Goal: Transaction & Acquisition: Purchase product/service

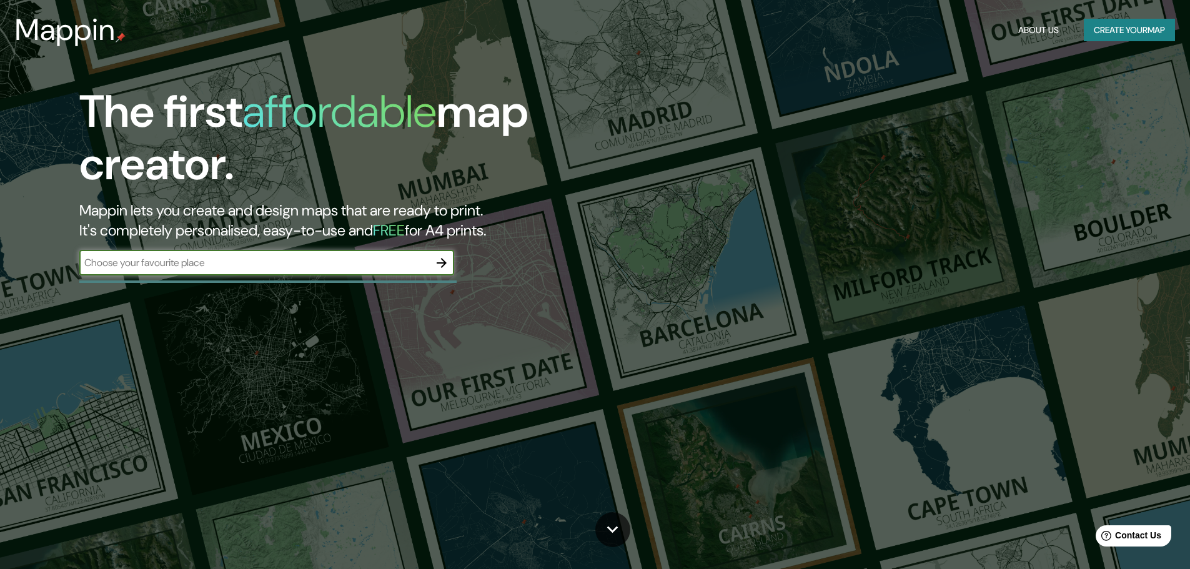
click at [387, 267] on input "text" at bounding box center [254, 263] width 350 height 14
type input "tuxtla"
click at [435, 263] on icon "button" at bounding box center [441, 263] width 15 height 15
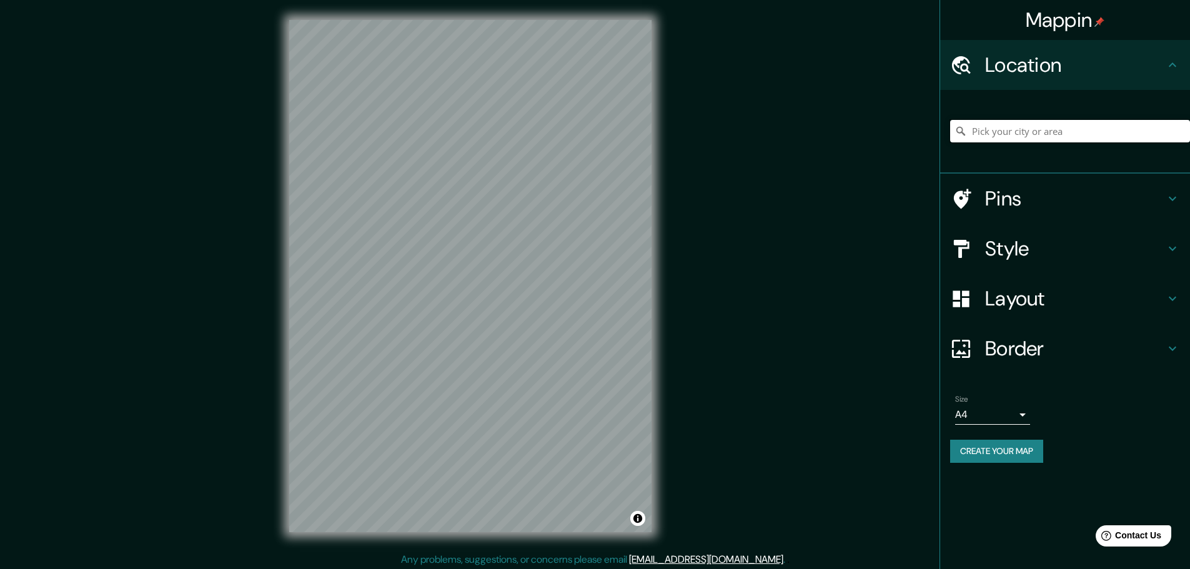
click at [985, 137] on input "Pick your city or area" at bounding box center [1070, 131] width 240 height 22
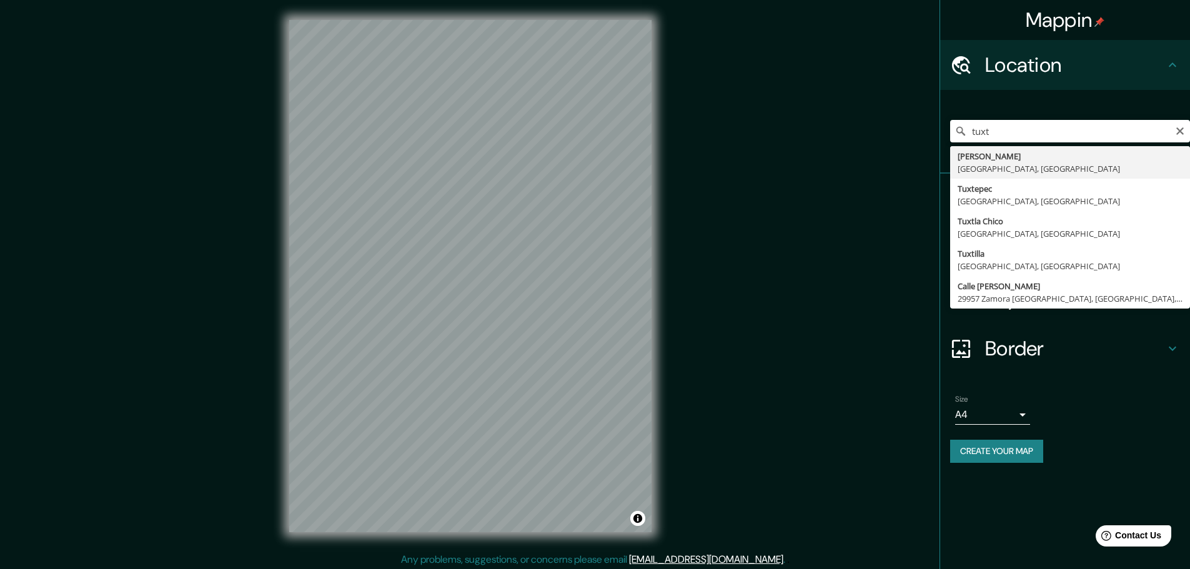
type input "Tuxtla [PERSON_NAME], [GEOGRAPHIC_DATA], [GEOGRAPHIC_DATA]"
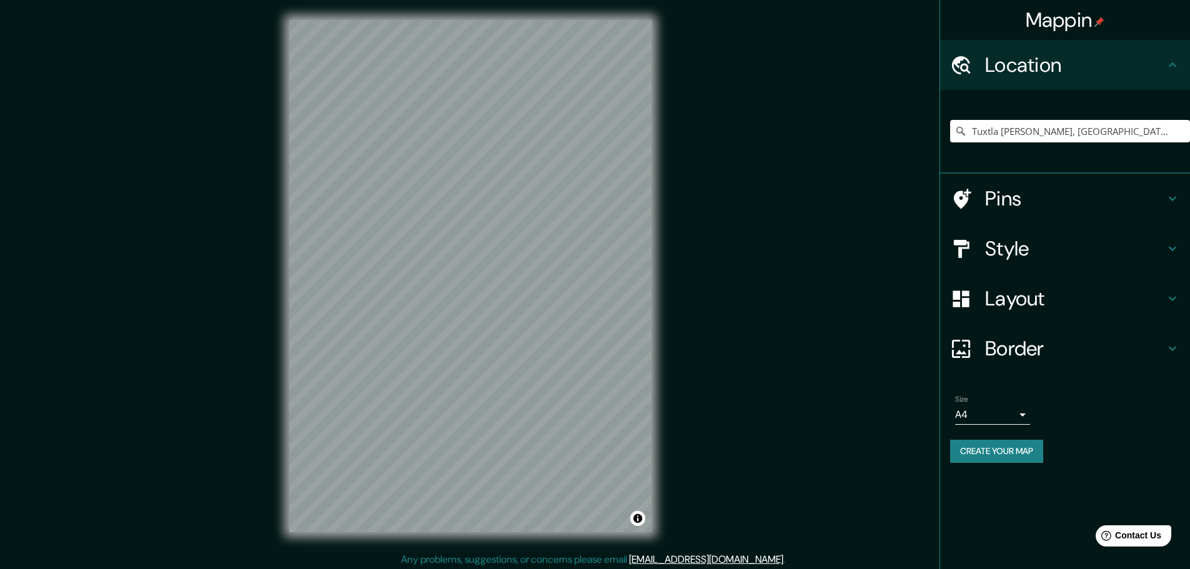
scroll to position [3, 0]
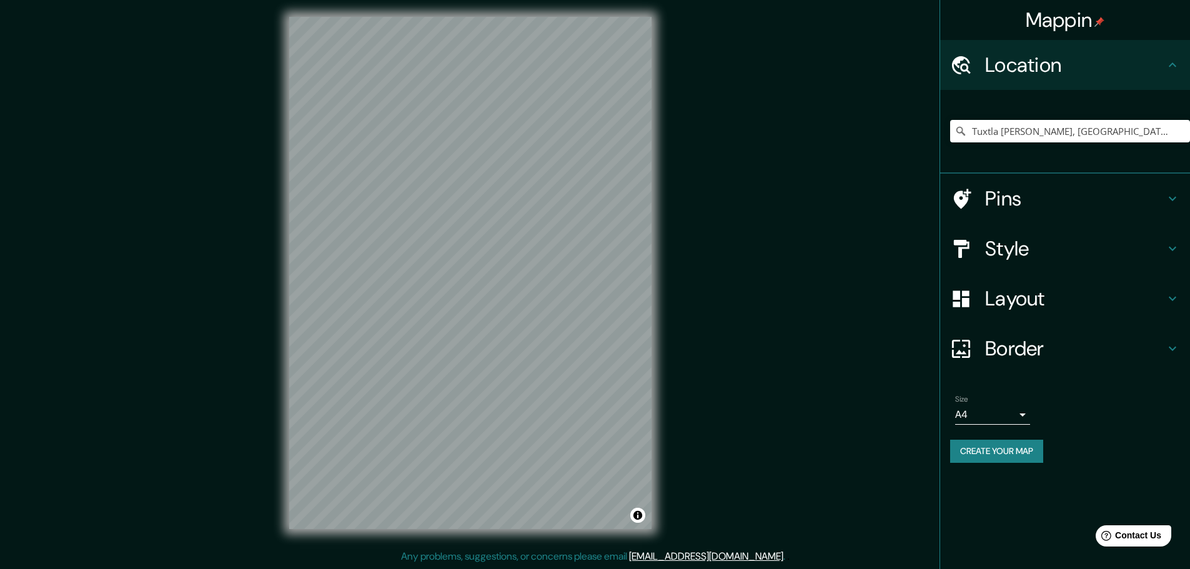
click at [1069, 209] on h4 "Pins" at bounding box center [1075, 198] width 180 height 25
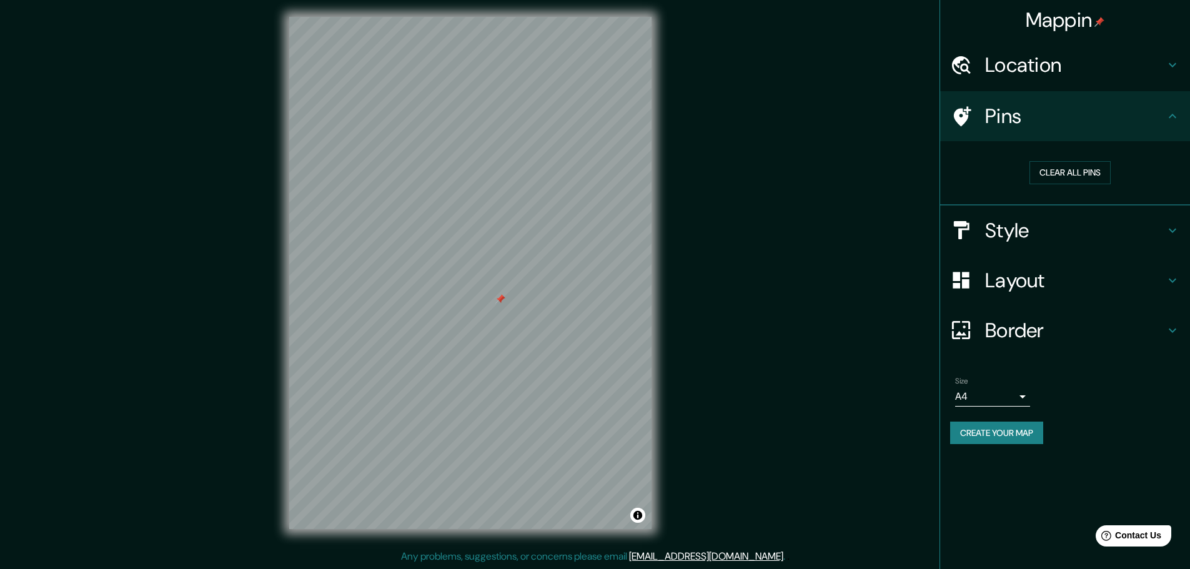
click at [1161, 119] on h4 "Pins" at bounding box center [1075, 116] width 180 height 25
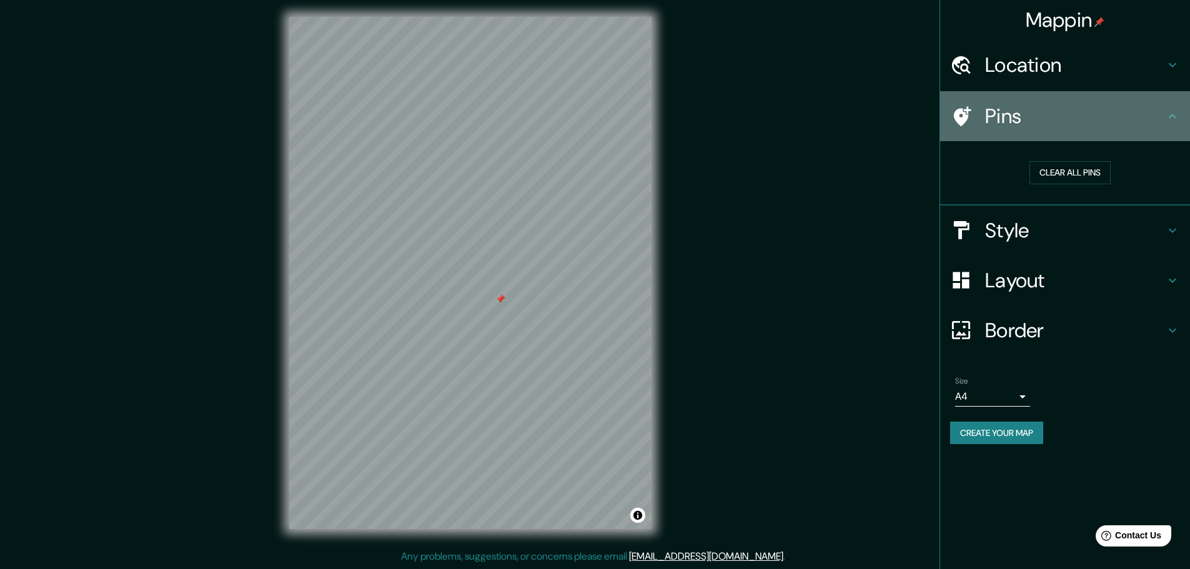
click at [959, 117] on icon at bounding box center [962, 116] width 17 height 20
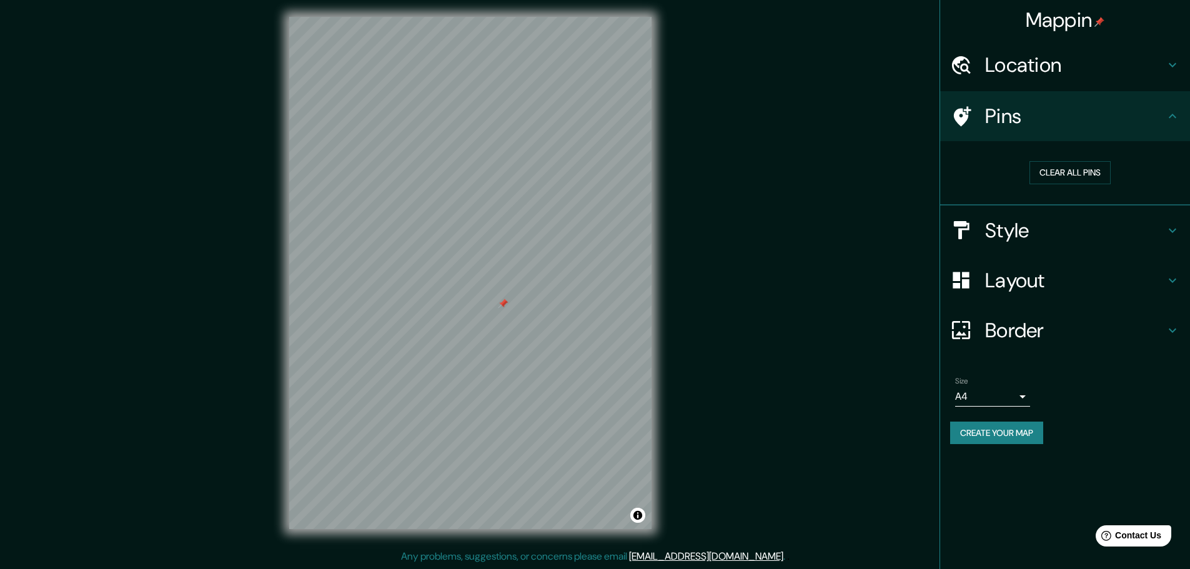
click at [502, 305] on div at bounding box center [503, 304] width 10 height 10
click at [502, 305] on div at bounding box center [502, 304] width 10 height 10
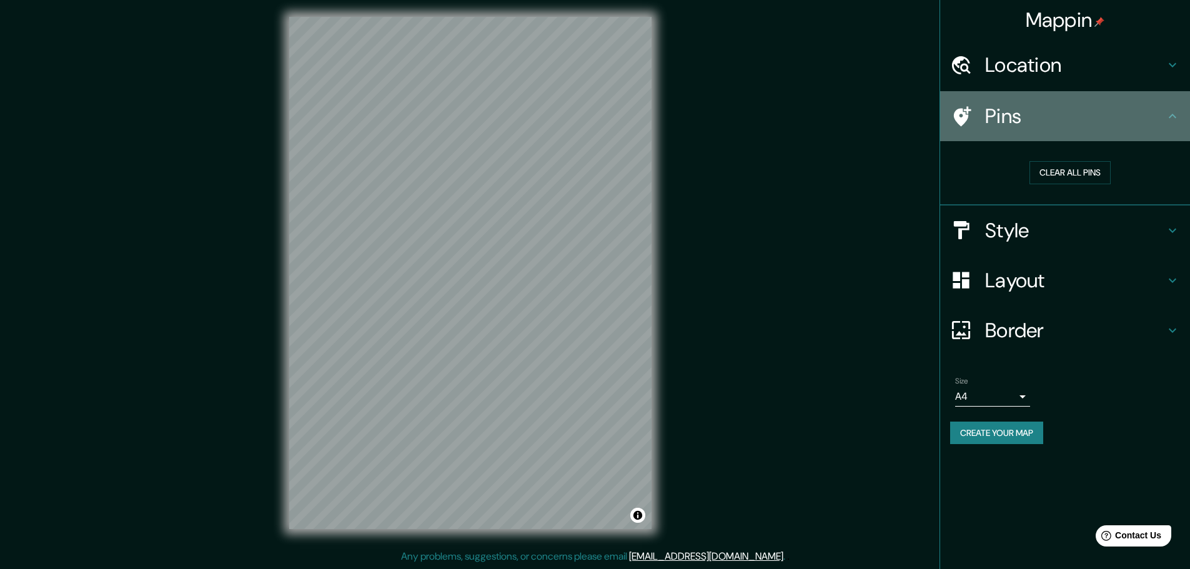
click at [989, 125] on h4 "Pins" at bounding box center [1075, 116] width 180 height 25
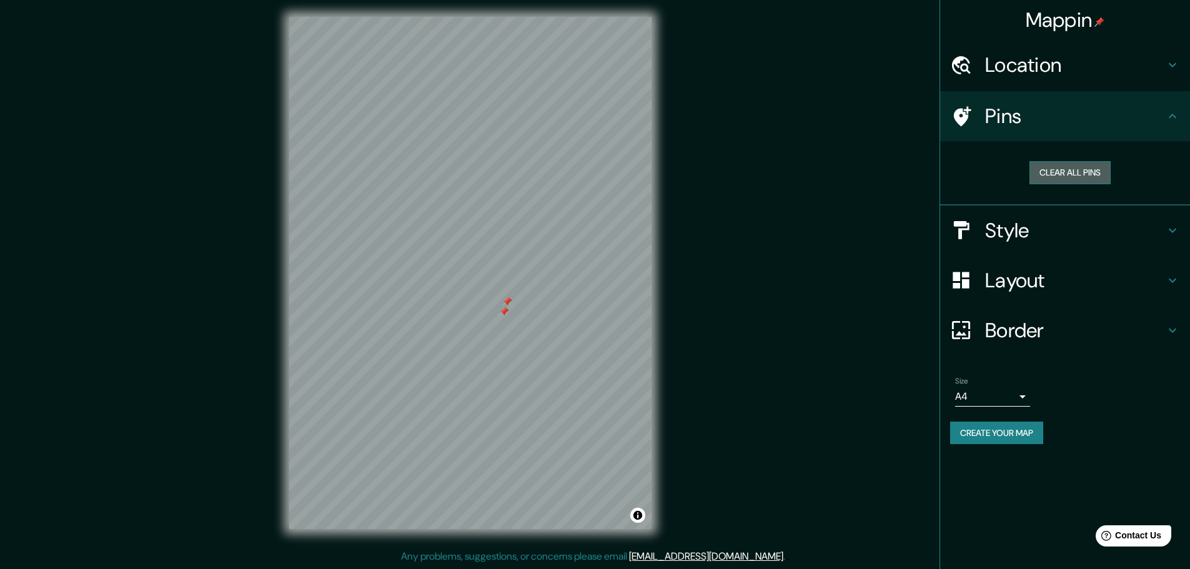
click at [1038, 175] on button "Clear all pins" at bounding box center [1070, 172] width 81 height 23
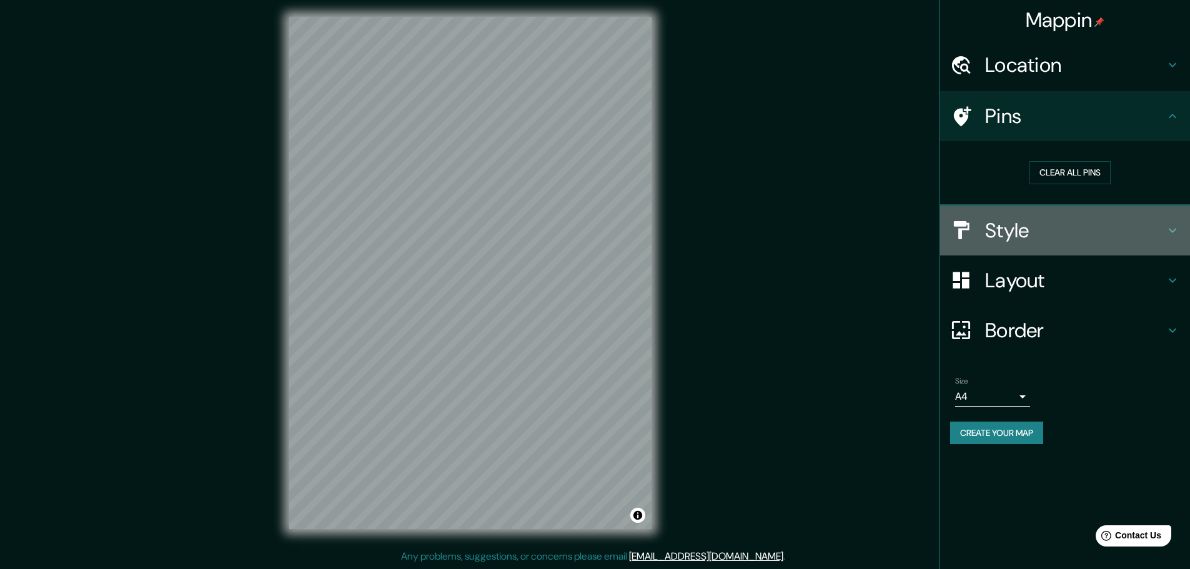
click at [1018, 237] on h4 "Style" at bounding box center [1075, 230] width 180 height 25
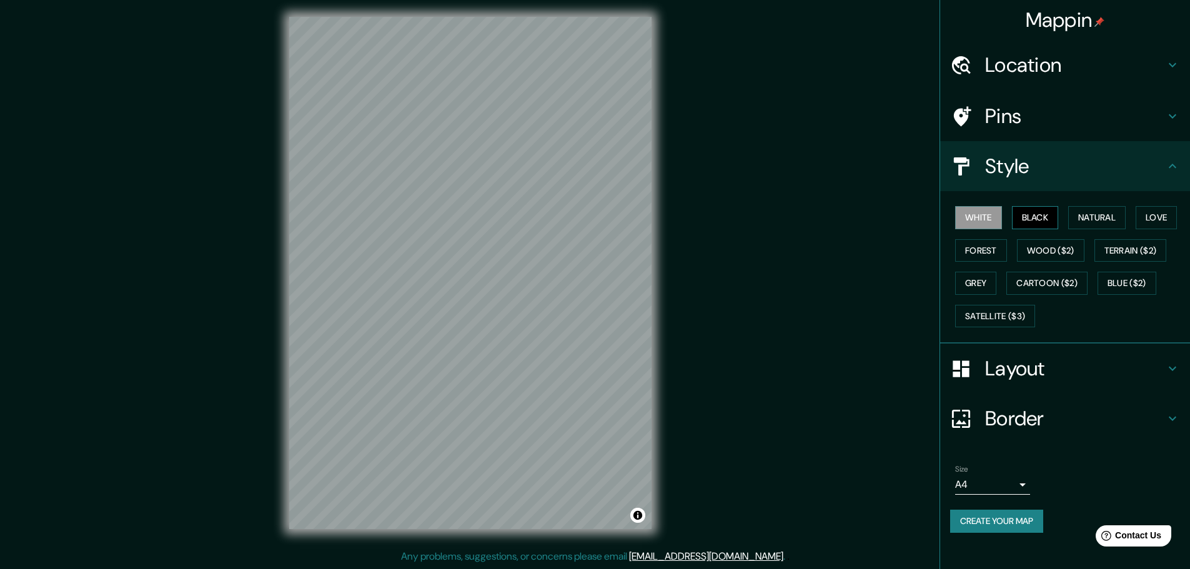
click at [1025, 224] on button "Black" at bounding box center [1035, 217] width 47 height 23
click at [992, 215] on button "White" at bounding box center [978, 217] width 47 height 23
click at [1015, 317] on button "Satellite ($3)" at bounding box center [995, 316] width 80 height 23
click at [1031, 282] on button "Cartoon ($2)" at bounding box center [1046, 283] width 81 height 23
click at [986, 281] on button "Grey" at bounding box center [975, 283] width 41 height 23
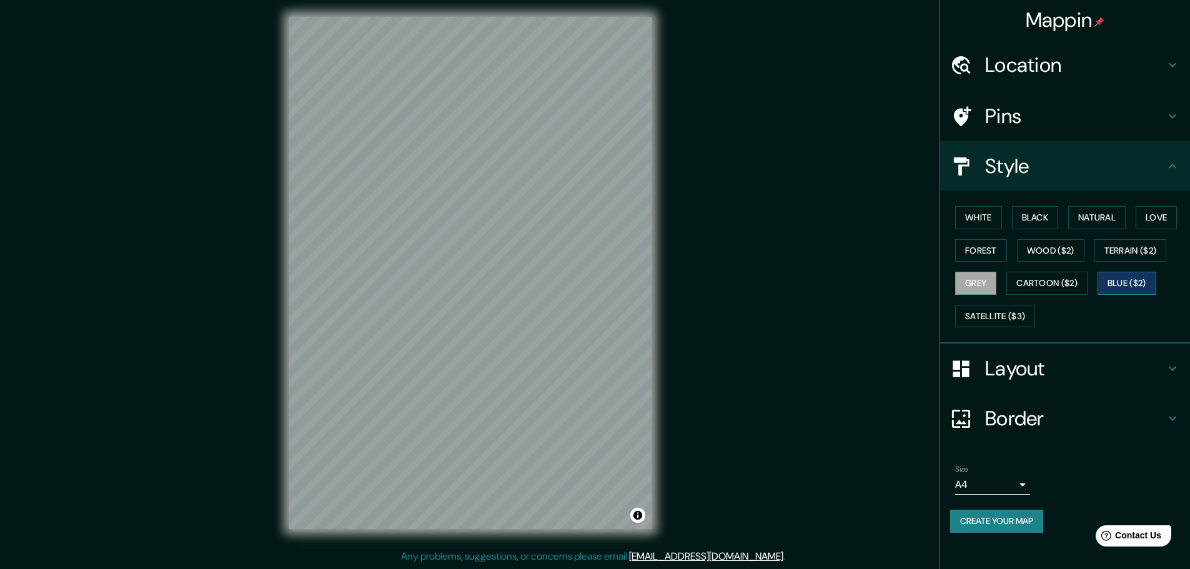
click at [1111, 275] on button "Blue ($2)" at bounding box center [1127, 283] width 59 height 23
click at [1136, 256] on button "Terrain ($2)" at bounding box center [1130, 250] width 72 height 23
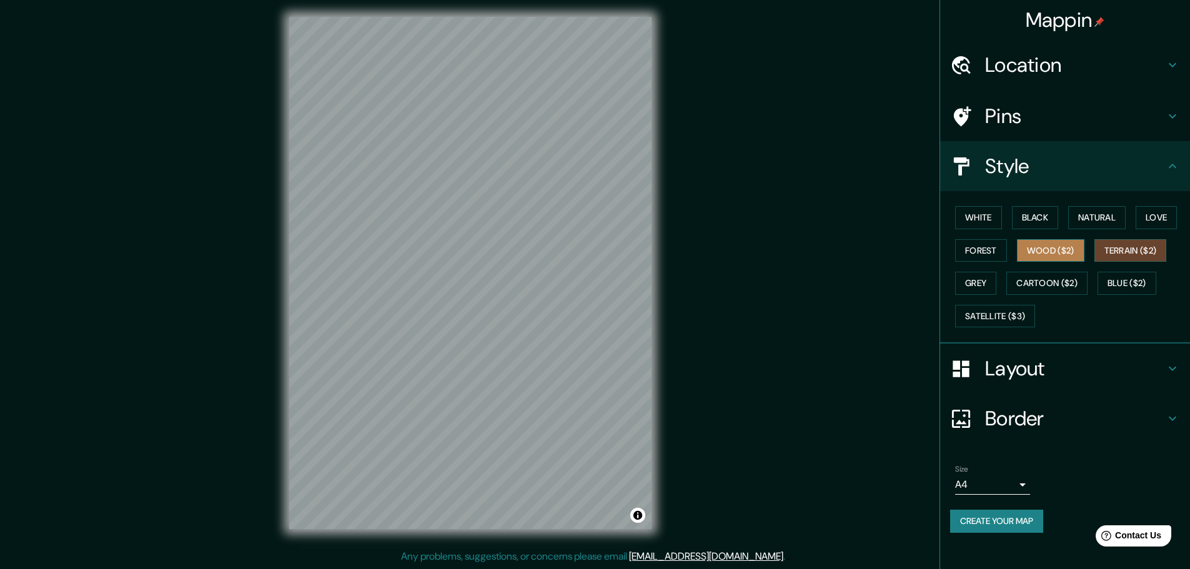
click at [1056, 253] on button "Wood ($2)" at bounding box center [1050, 250] width 67 height 23
click at [1159, 217] on button "Love" at bounding box center [1156, 217] width 41 height 23
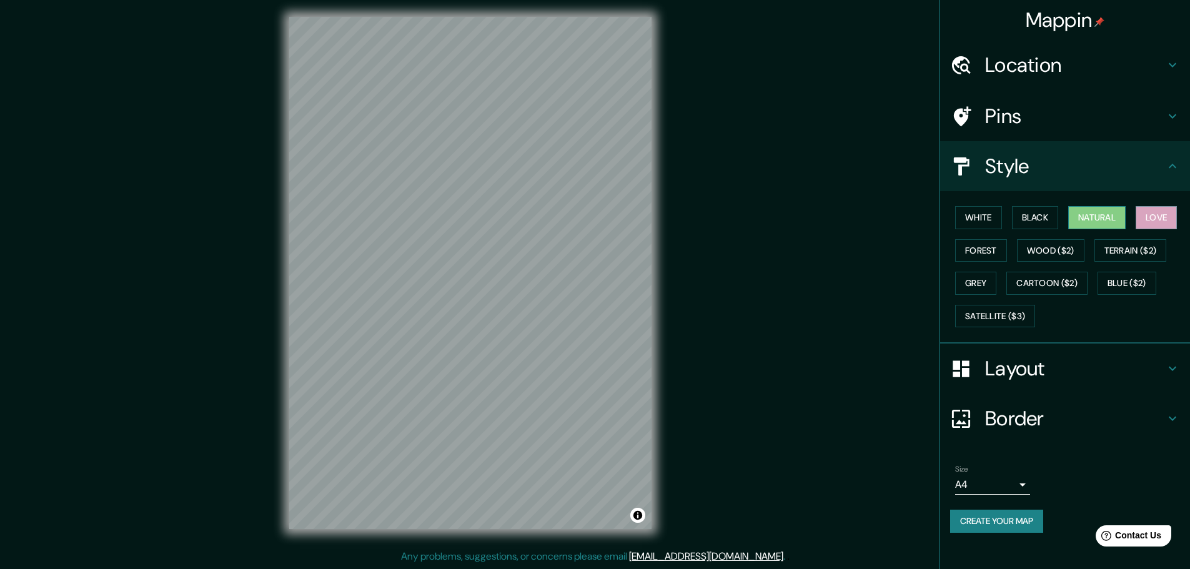
click at [1119, 216] on button "Natural" at bounding box center [1096, 217] width 57 height 23
click at [1059, 212] on button "Black" at bounding box center [1035, 217] width 47 height 23
click at [1122, 212] on button "Natural" at bounding box center [1096, 217] width 57 height 23
click at [1045, 356] on h4 "Layout" at bounding box center [1075, 368] width 180 height 25
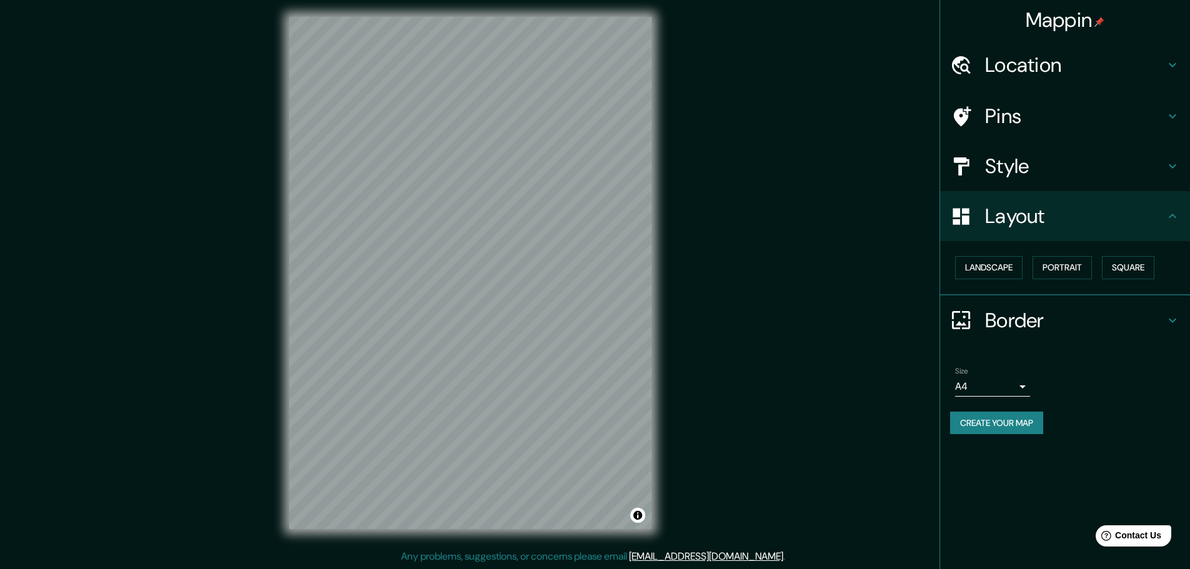
click at [1026, 310] on h4 "Border" at bounding box center [1075, 320] width 180 height 25
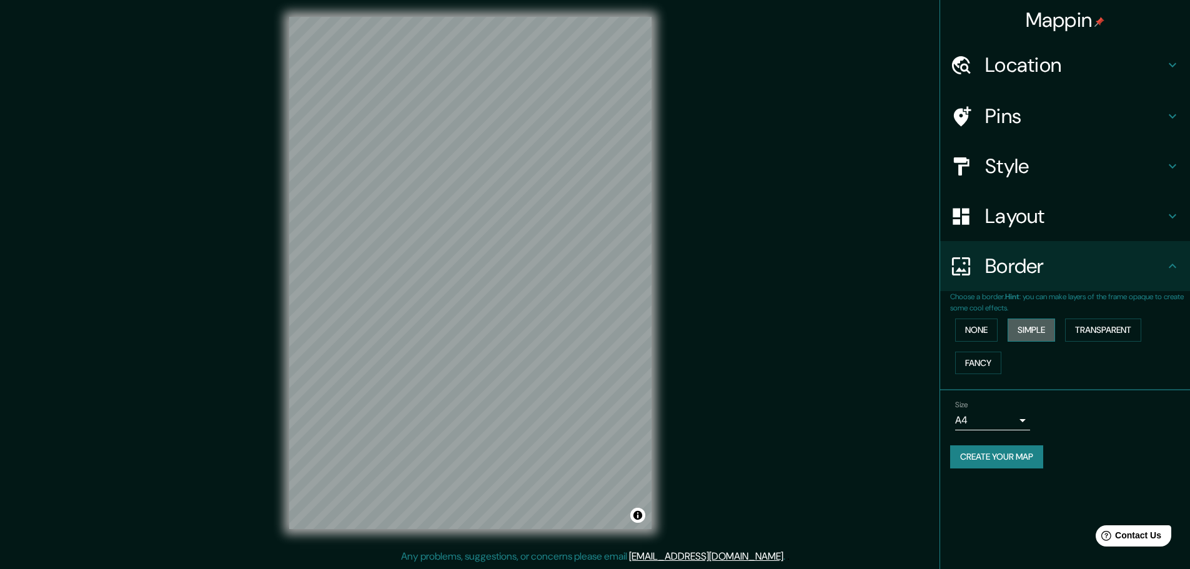
click at [1026, 332] on button "Simple" at bounding box center [1031, 330] width 47 height 23
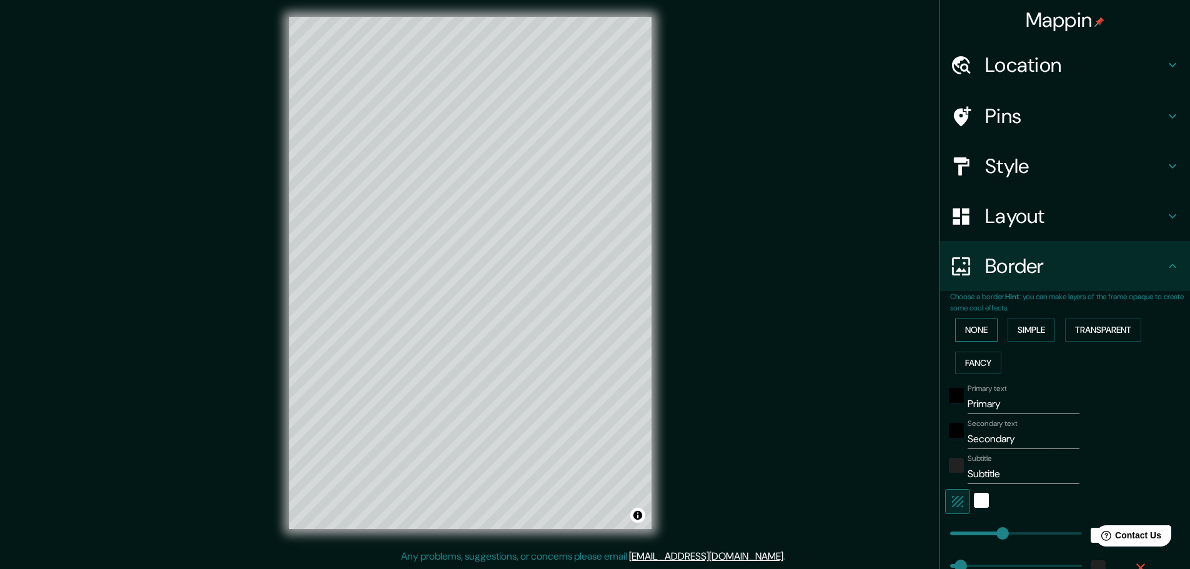
click at [985, 332] on button "None" at bounding box center [976, 330] width 42 height 23
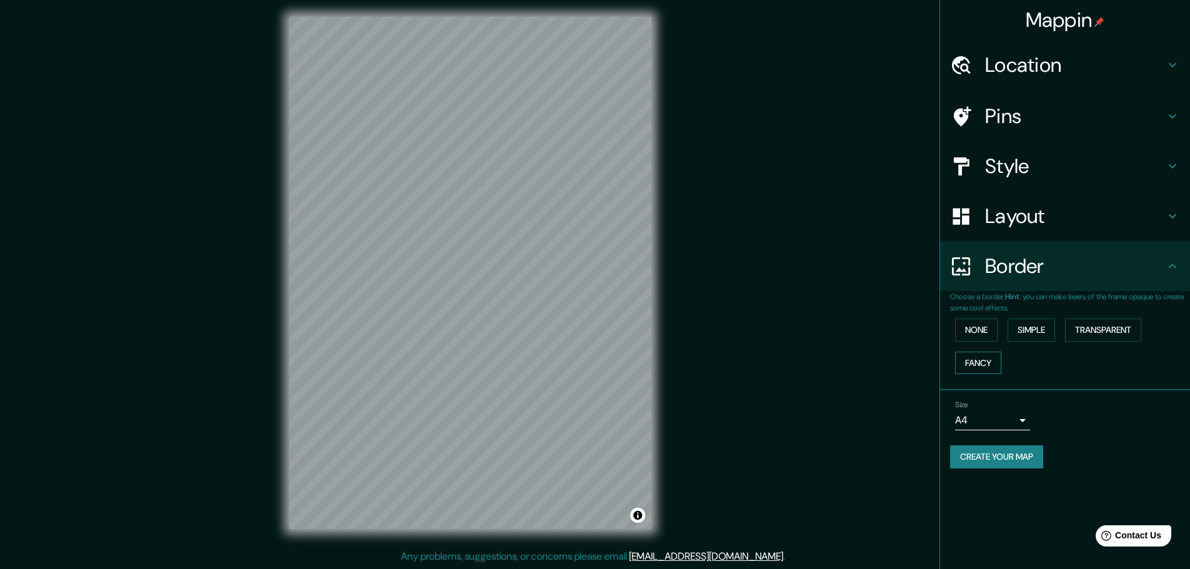
click at [989, 353] on button "Fancy" at bounding box center [978, 363] width 46 height 23
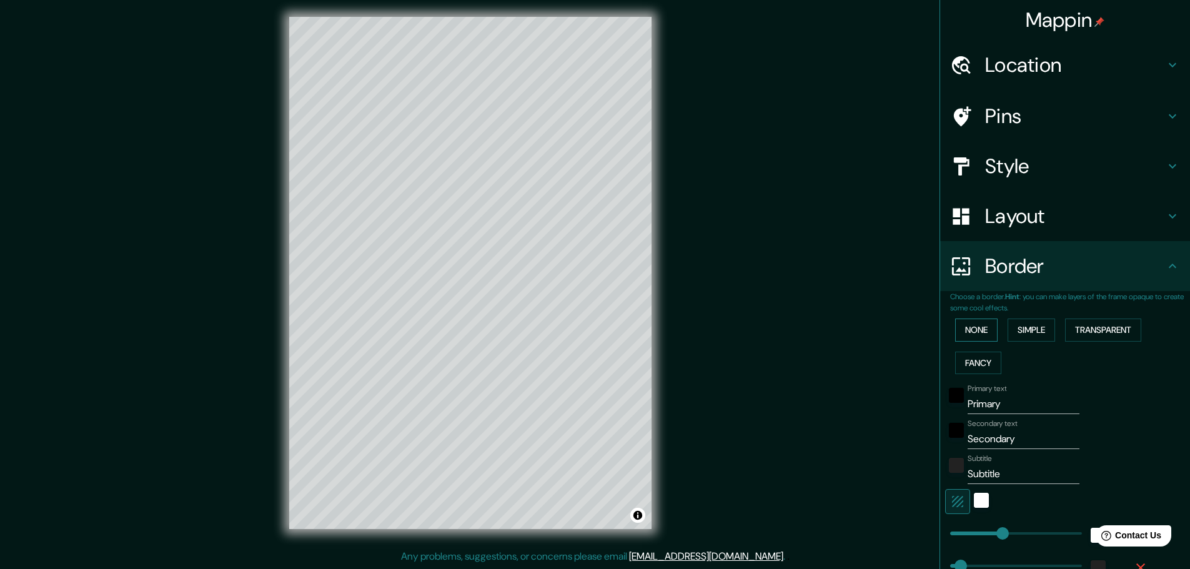
click at [973, 328] on button "None" at bounding box center [976, 330] width 42 height 23
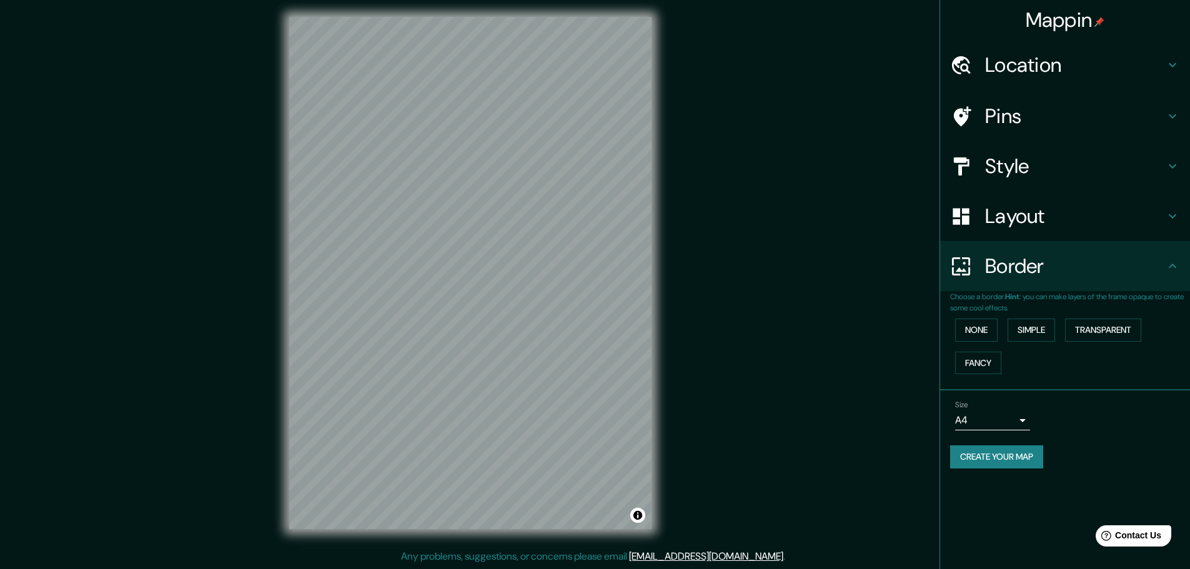
click at [1038, 218] on h4 "Layout" at bounding box center [1075, 216] width 180 height 25
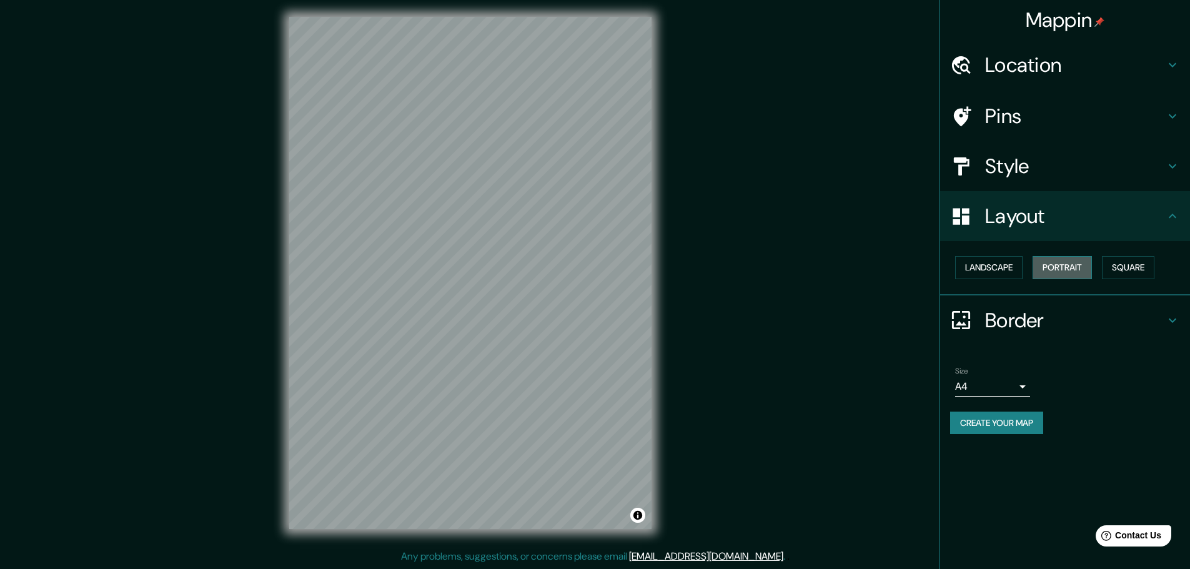
click at [1056, 270] on button "Portrait" at bounding box center [1062, 267] width 59 height 23
click at [996, 260] on button "Landscape" at bounding box center [988, 267] width 67 height 23
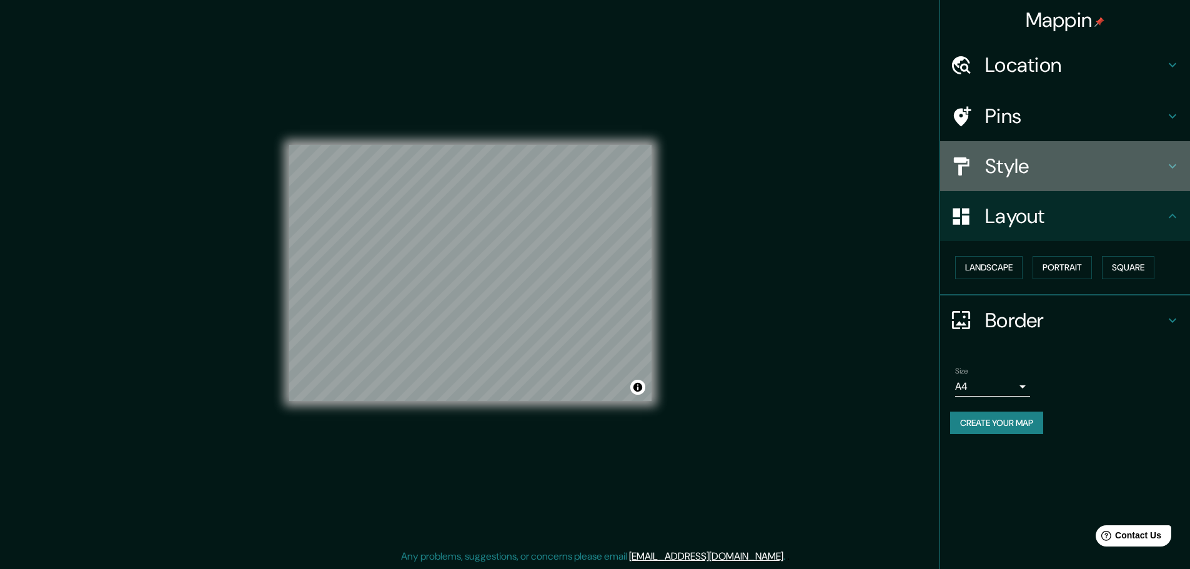
click at [1040, 169] on h4 "Style" at bounding box center [1075, 166] width 180 height 25
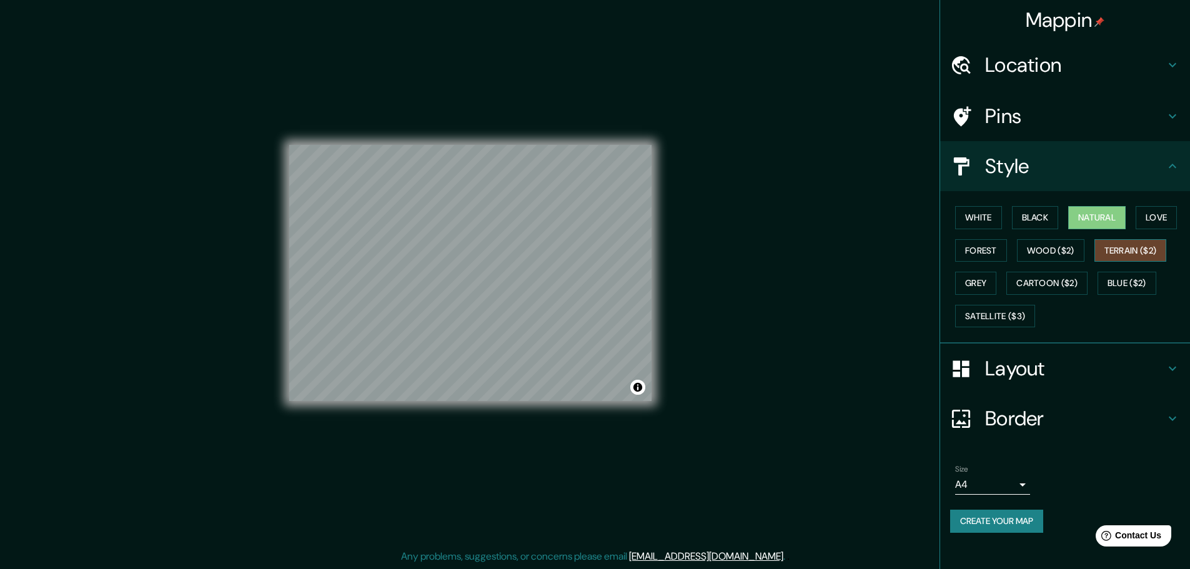
click at [1147, 254] on button "Terrain ($2)" at bounding box center [1130, 250] width 72 height 23
click at [1031, 256] on button "Wood ($2)" at bounding box center [1050, 250] width 67 height 23
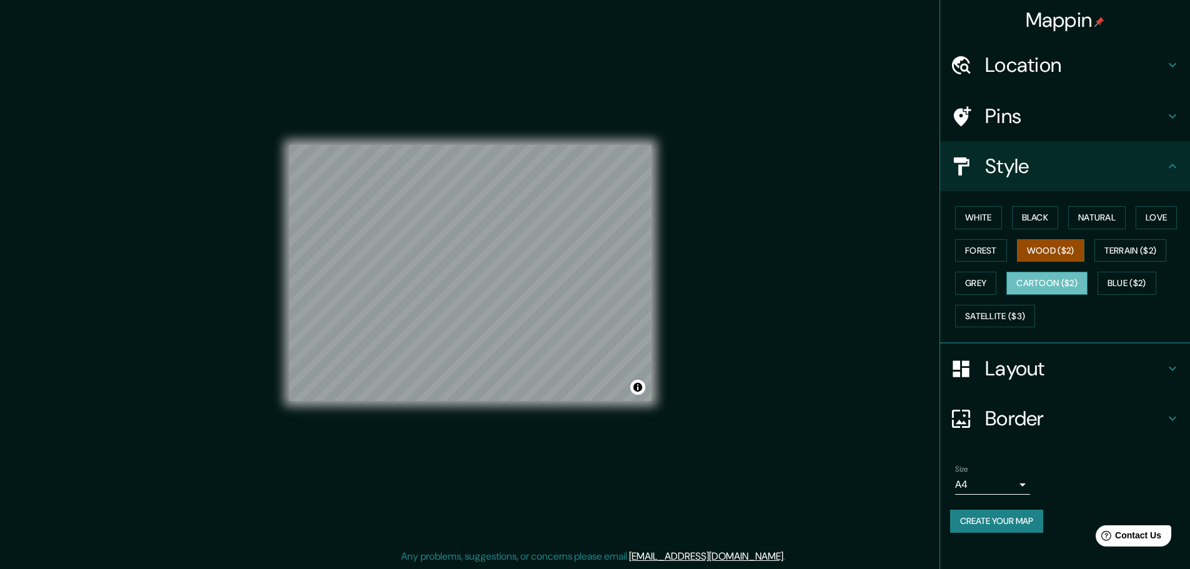
click at [1055, 288] on button "Cartoon ($2)" at bounding box center [1046, 283] width 81 height 23
click at [1118, 268] on div "White Black Natural Love Forest Wood ($2) Terrain ($2) Grey Cartoon ($2) Blue (…" at bounding box center [1070, 266] width 240 height 131
click at [1157, 205] on div "White Black Natural Love Forest Wood ($2) Terrain ($2) Grey Cartoon ($2) Blue (…" at bounding box center [1070, 266] width 240 height 131
click at [1157, 207] on button "Love" at bounding box center [1156, 217] width 41 height 23
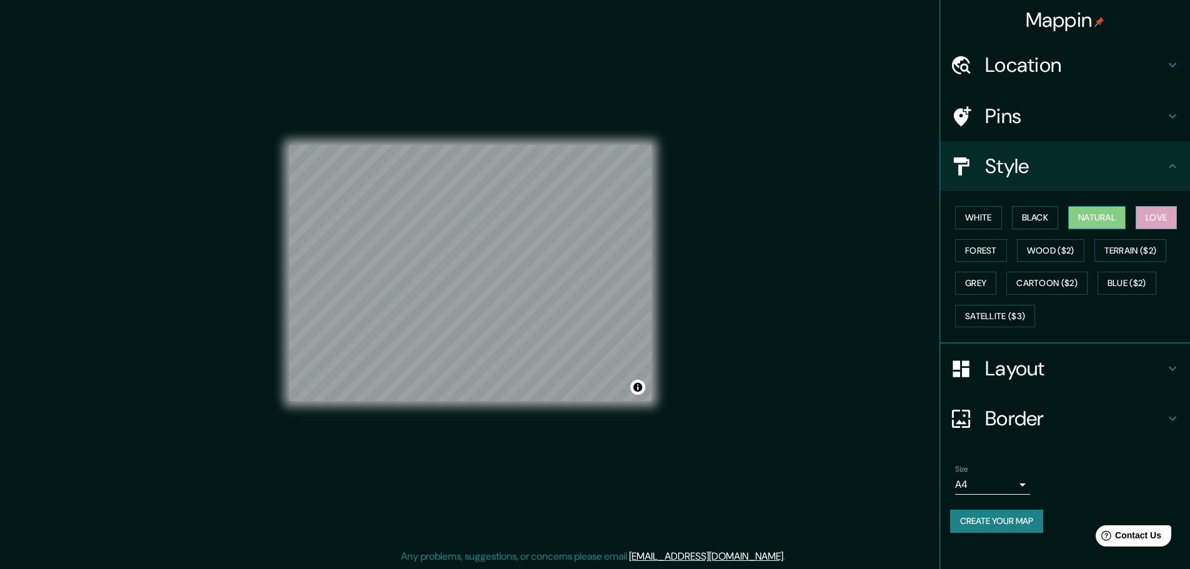
click at [1097, 209] on button "Natural" at bounding box center [1096, 217] width 57 height 23
click at [1041, 221] on button "Black" at bounding box center [1035, 217] width 47 height 23
click at [995, 218] on button "White" at bounding box center [978, 217] width 47 height 23
click at [1034, 220] on button "Black" at bounding box center [1035, 217] width 47 height 23
click at [998, 227] on button "White" at bounding box center [978, 217] width 47 height 23
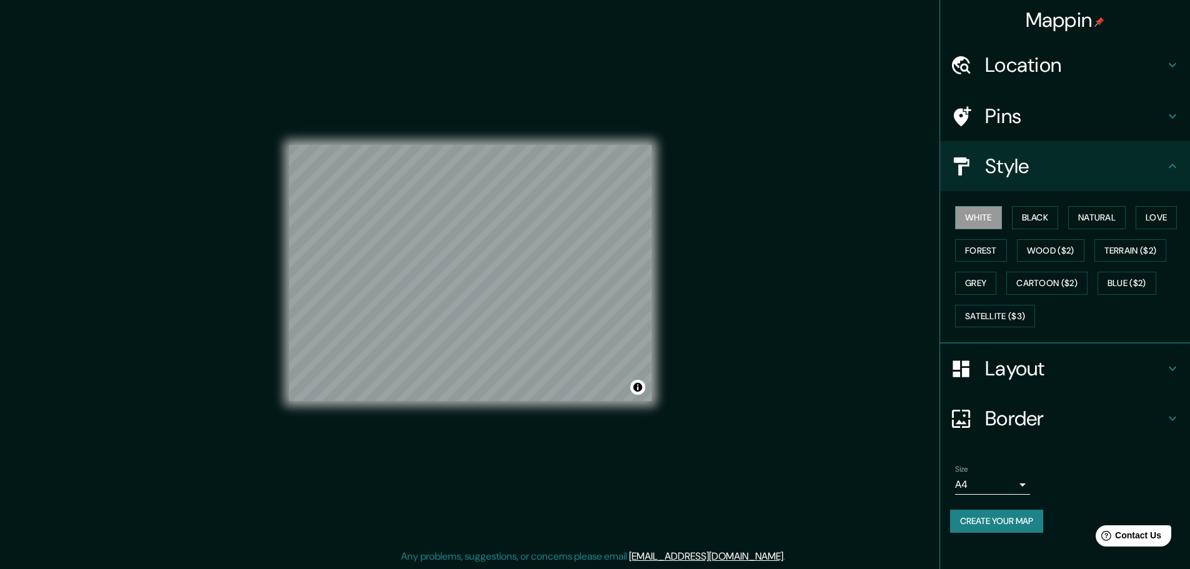
drag, startPoint x: 1086, startPoint y: 222, endPoint x: 1133, endPoint y: 214, distance: 48.2
click at [1086, 222] on button "Natural" at bounding box center [1096, 217] width 57 height 23
click at [1146, 213] on button "Love" at bounding box center [1156, 217] width 41 height 23
click at [1004, 249] on button "Forest" at bounding box center [981, 250] width 52 height 23
click at [1097, 226] on button "Natural" at bounding box center [1096, 217] width 57 height 23
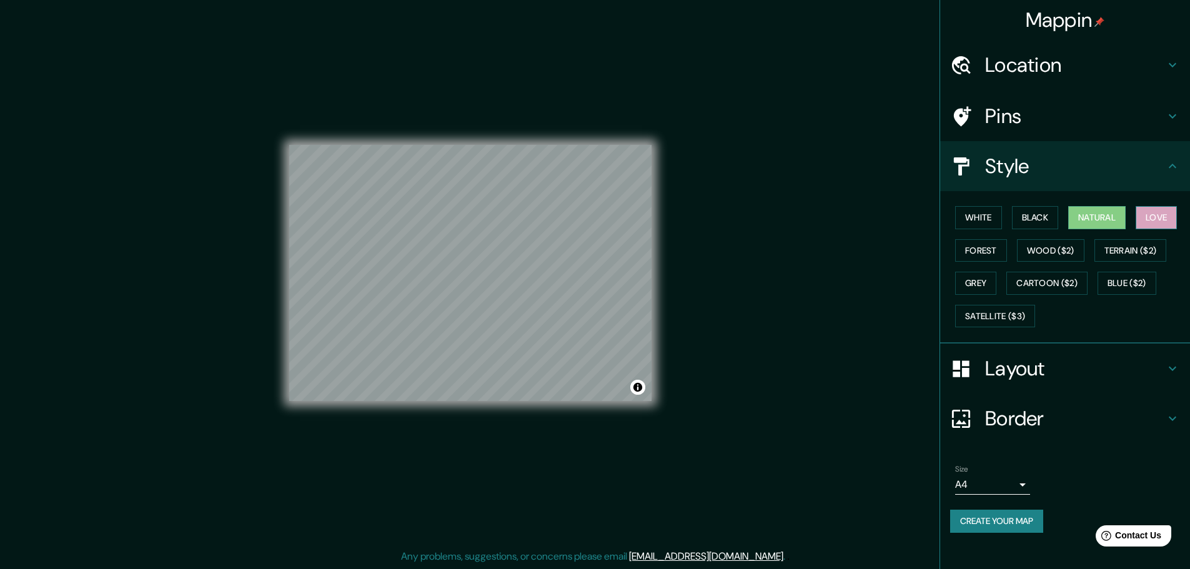
click at [1141, 212] on button "Love" at bounding box center [1156, 217] width 41 height 23
click at [1034, 224] on button "Black" at bounding box center [1035, 217] width 47 height 23
click at [976, 280] on button "Grey" at bounding box center [975, 283] width 41 height 23
click at [993, 243] on button "Forest" at bounding box center [981, 250] width 52 height 23
click at [989, 226] on button "White" at bounding box center [978, 217] width 47 height 23
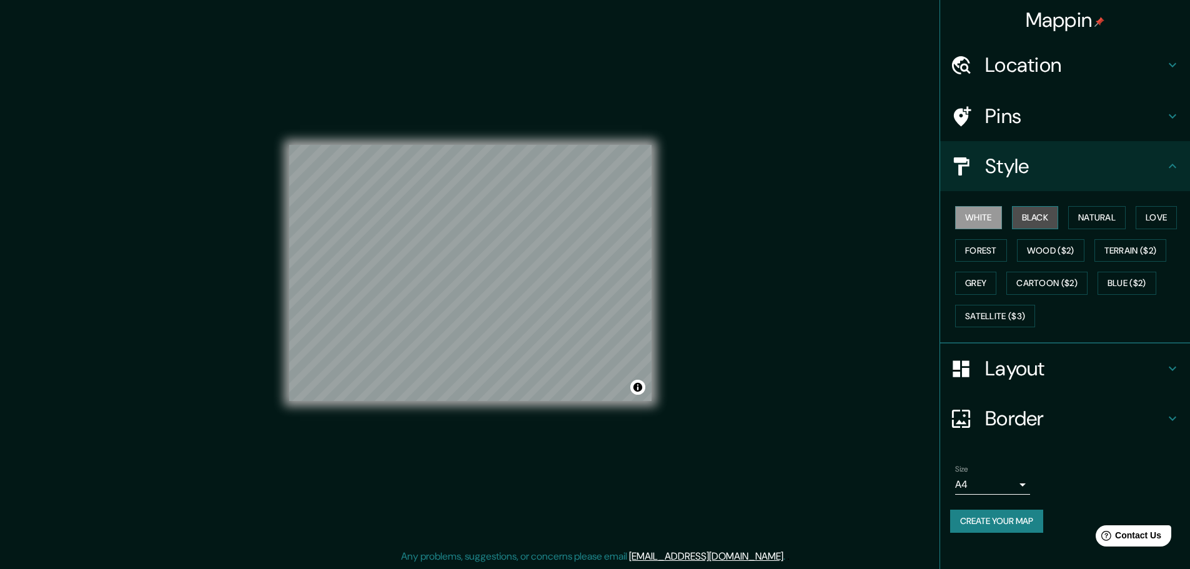
click at [1019, 221] on button "Black" at bounding box center [1035, 217] width 47 height 23
click at [1092, 219] on button "Natural" at bounding box center [1096, 217] width 57 height 23
click at [974, 220] on button "White" at bounding box center [978, 217] width 47 height 23
click at [1093, 217] on button "Natural" at bounding box center [1096, 217] width 57 height 23
click at [1006, 119] on h4 "Pins" at bounding box center [1075, 116] width 180 height 25
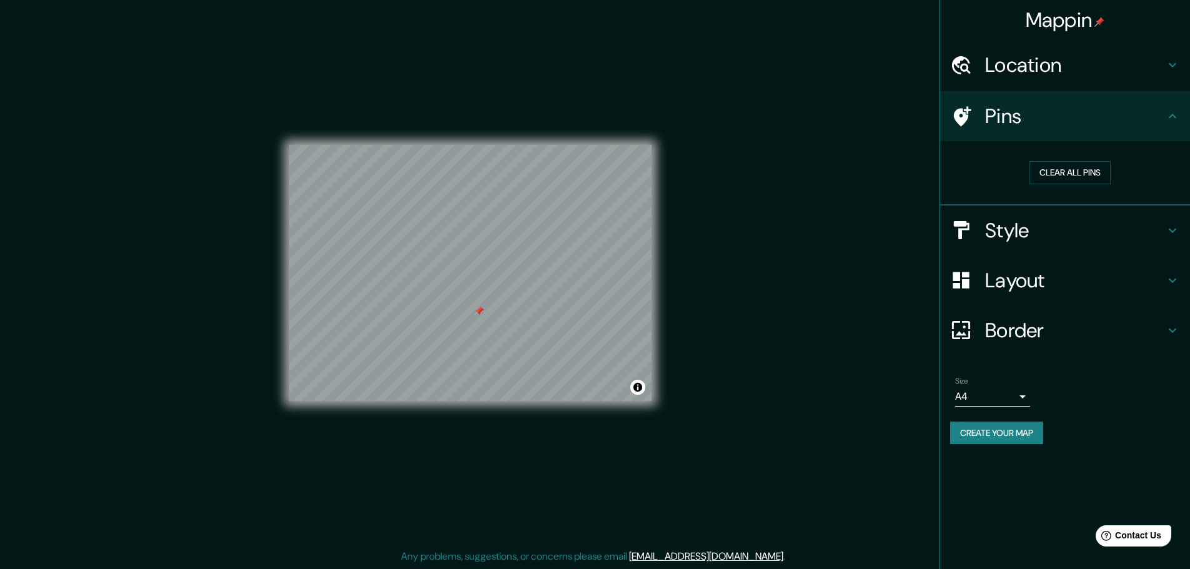
click at [1006, 438] on button "Create your map" at bounding box center [996, 433] width 93 height 23
click at [1020, 396] on body "Mappin Location [GEOGRAPHIC_DATA][PERSON_NAME], [GEOGRAPHIC_DATA], [GEOGRAPHIC_…" at bounding box center [595, 281] width 1190 height 569
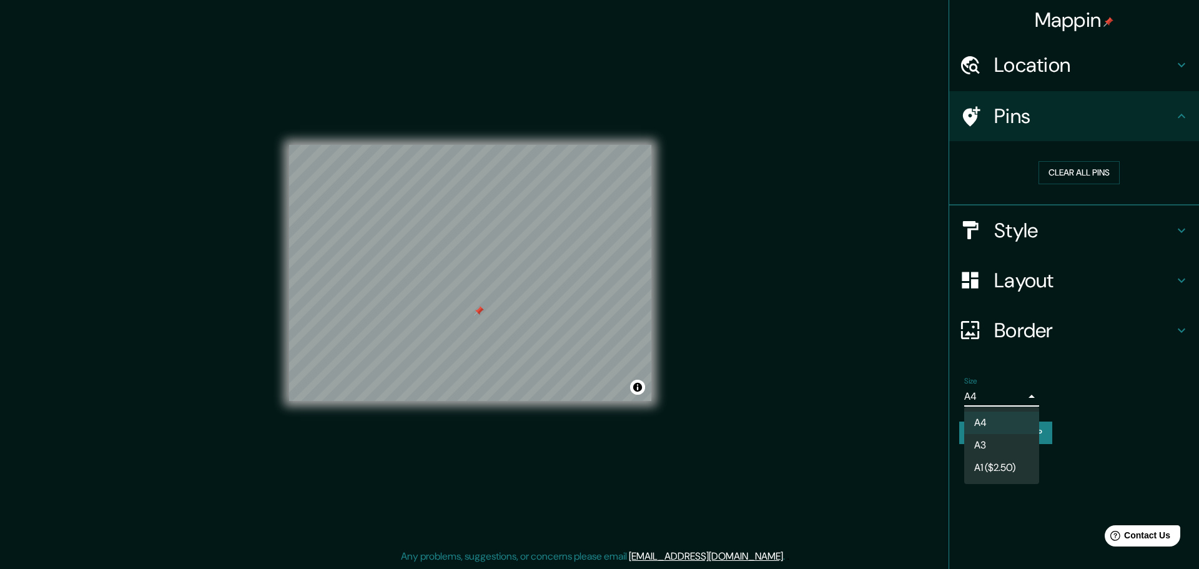
click at [1020, 396] on div at bounding box center [599, 284] width 1199 height 569
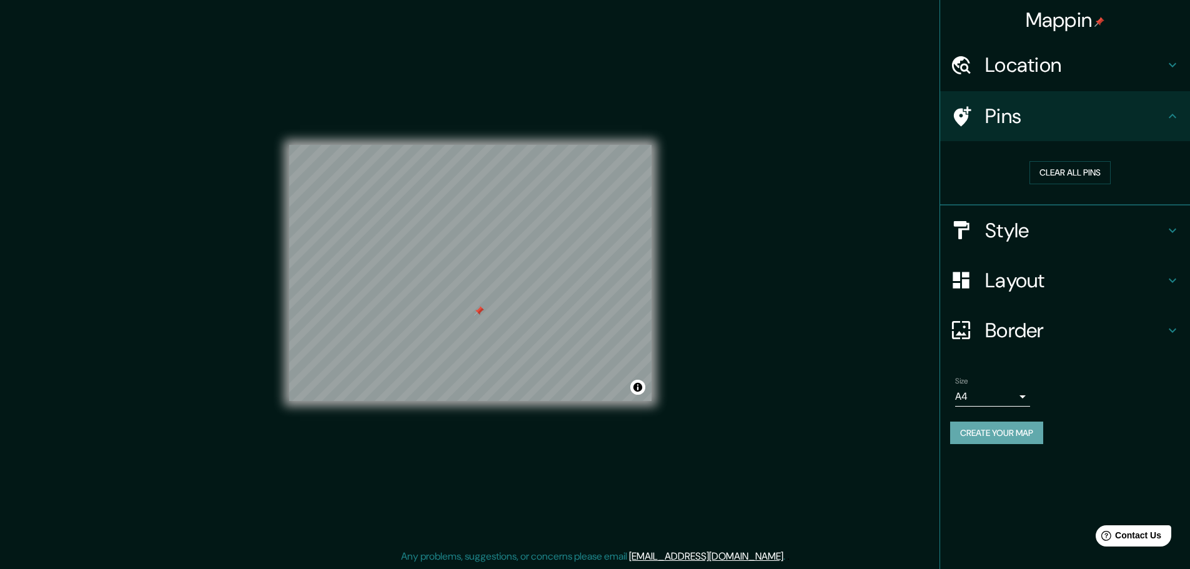
click at [1020, 439] on button "Create your map" at bounding box center [996, 433] width 93 height 23
